Goal: Information Seeking & Learning: Learn about a topic

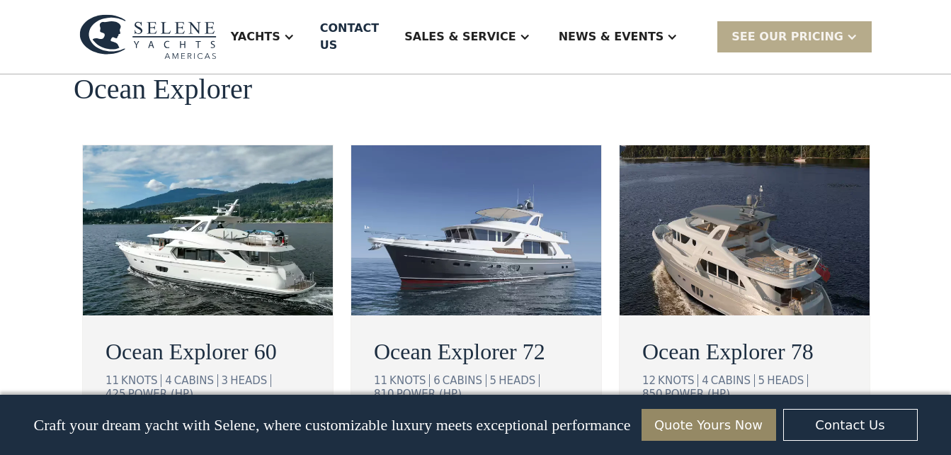
scroll to position [2624, 0]
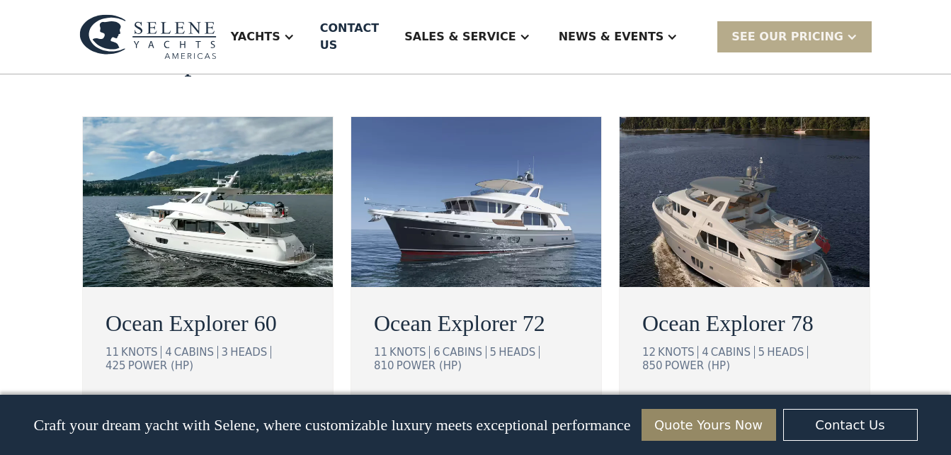
click at [461, 401] on div "view details" at bounding box center [431, 409] width 79 height 17
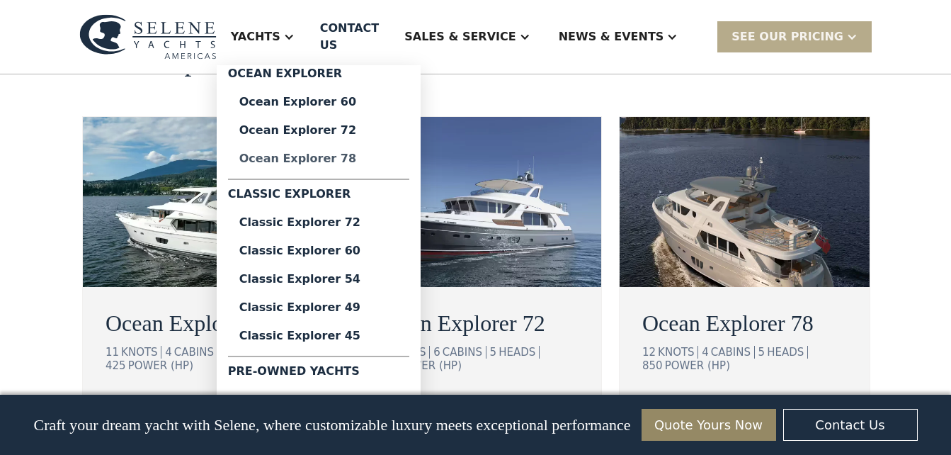
click at [321, 153] on div "Ocean Explorer 78" at bounding box center [318, 158] width 159 height 11
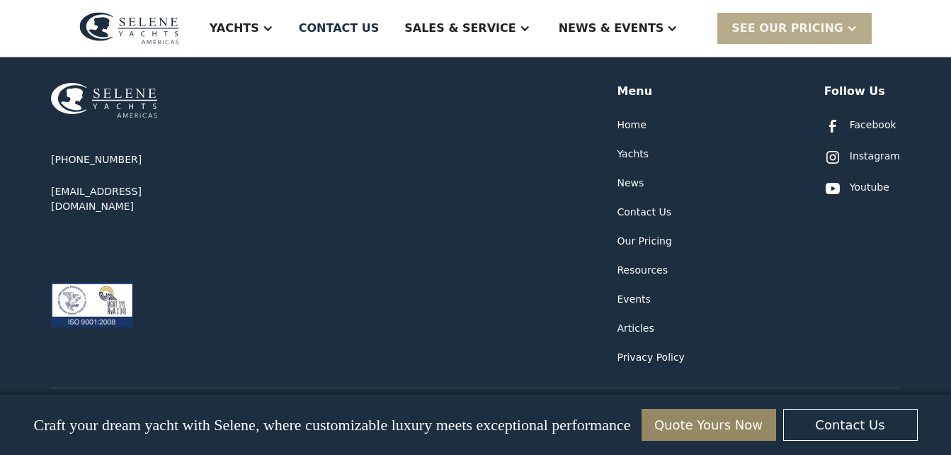
scroll to position [4002, 0]
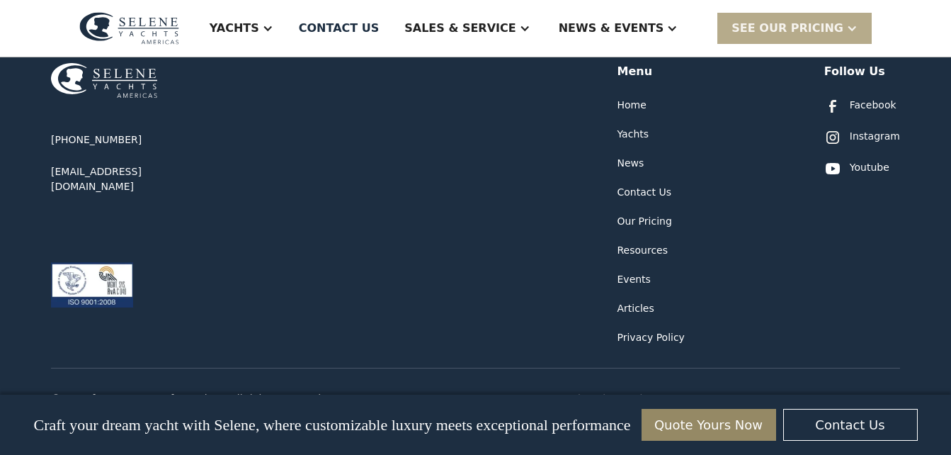
click at [651, 214] on div "Our Pricing" at bounding box center [645, 221] width 55 height 15
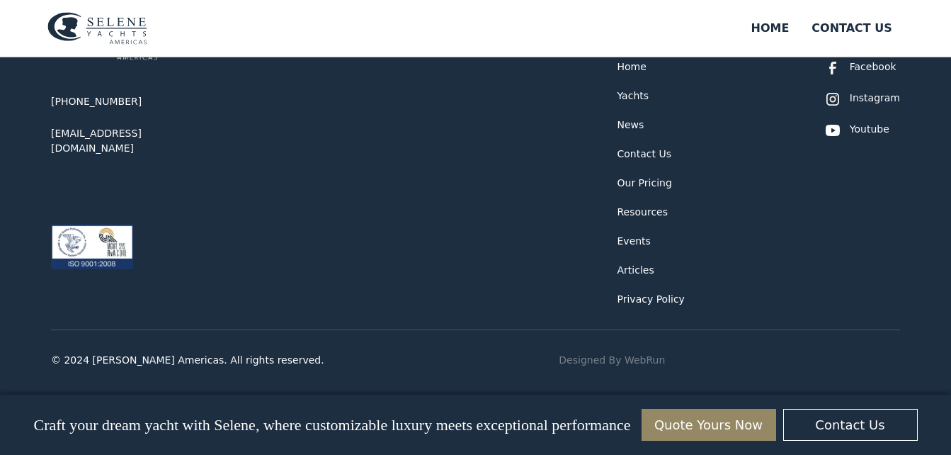
scroll to position [646, 0]
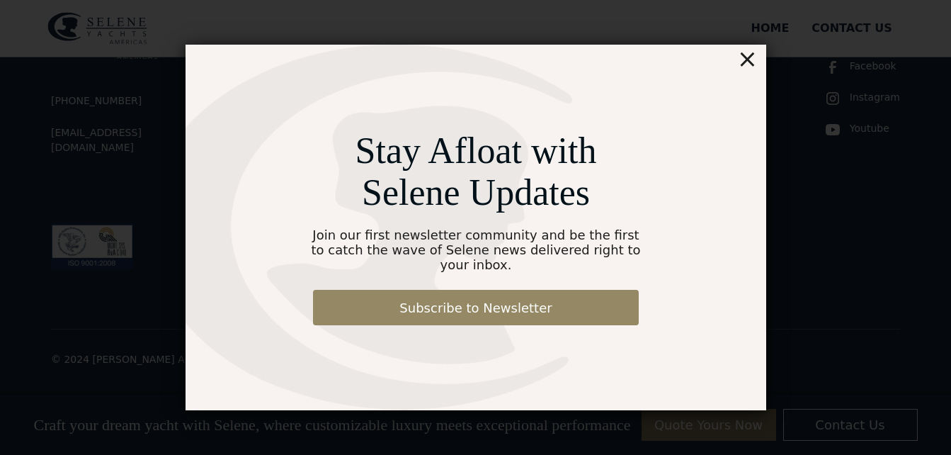
click at [745, 67] on div "×" at bounding box center [747, 59] width 21 height 28
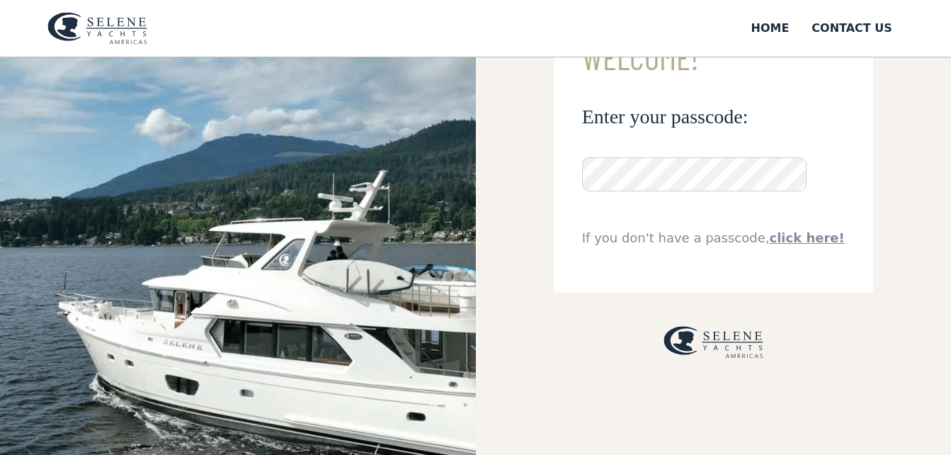
scroll to position [0, 0]
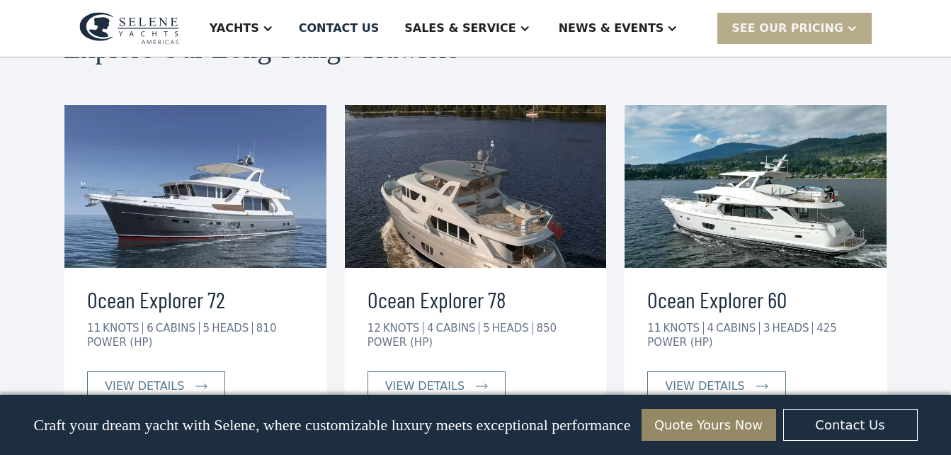
scroll to position [2672, 0]
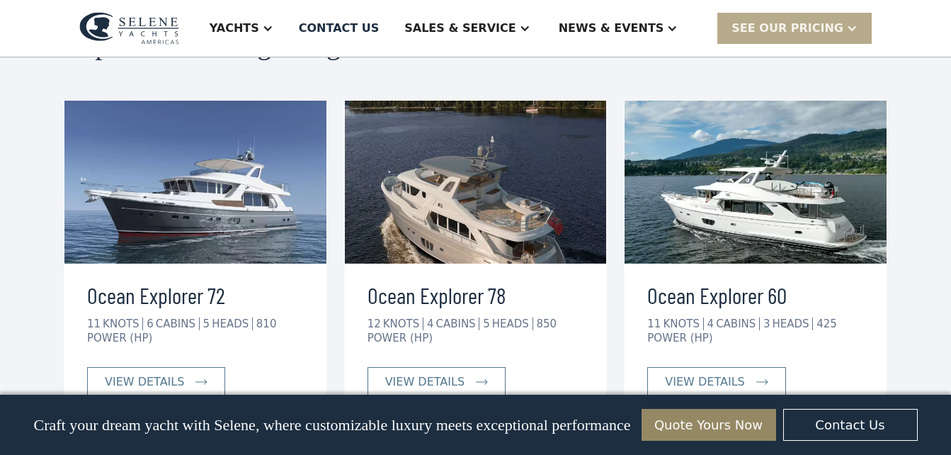
click at [212, 203] on img at bounding box center [195, 182] width 262 height 163
click at [217, 184] on img at bounding box center [195, 182] width 262 height 163
click at [188, 164] on img at bounding box center [195, 182] width 262 height 163
click at [178, 373] on div "view details" at bounding box center [144, 381] width 79 height 17
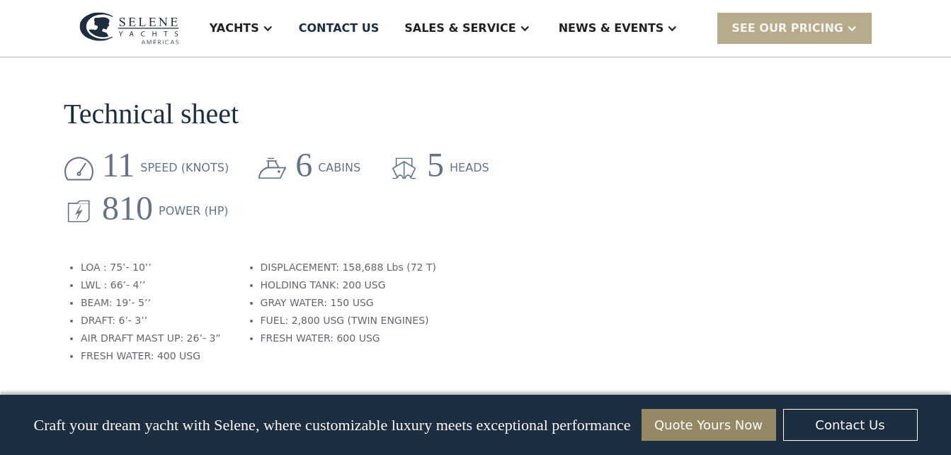
scroll to position [1860, 0]
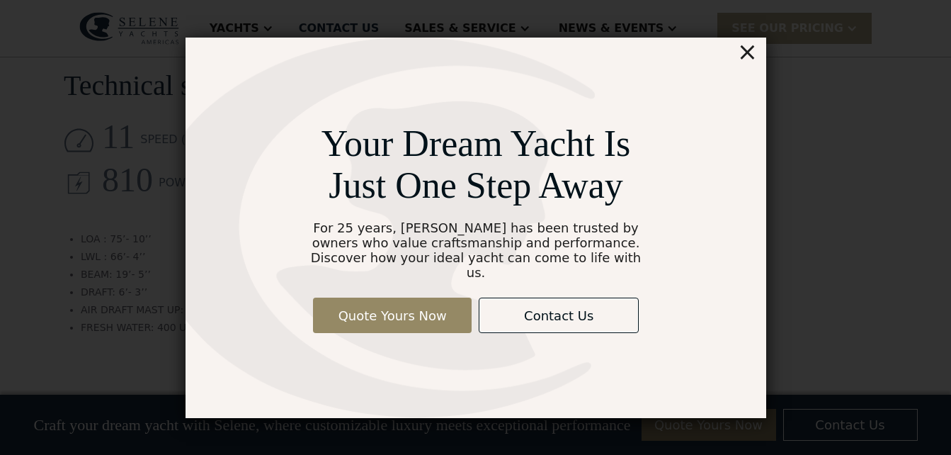
click at [747, 60] on div "×" at bounding box center [747, 52] width 21 height 28
